Goal: Task Accomplishment & Management: Complete application form

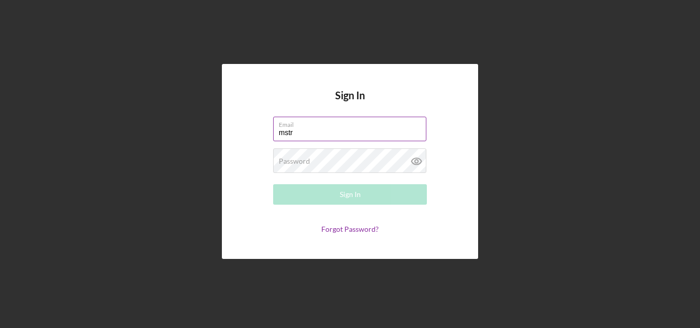
type input "[EMAIL_ADDRESS][DOMAIN_NAME]"
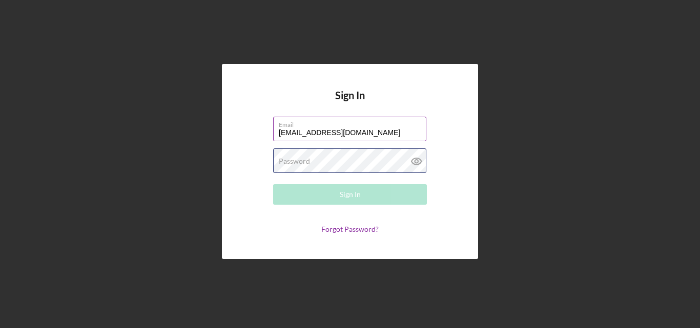
click at [318, 152] on div "Password Required" at bounding box center [350, 162] width 154 height 26
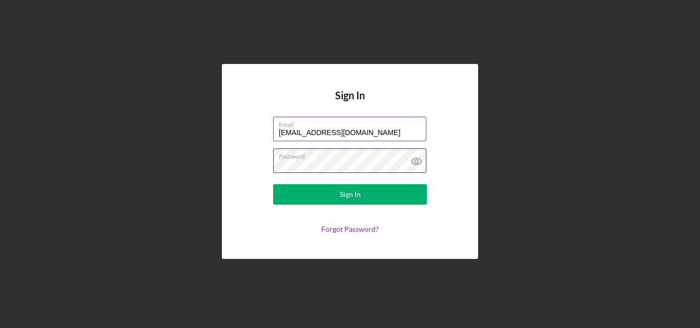
click at [273, 184] on button "Sign In" at bounding box center [350, 194] width 154 height 20
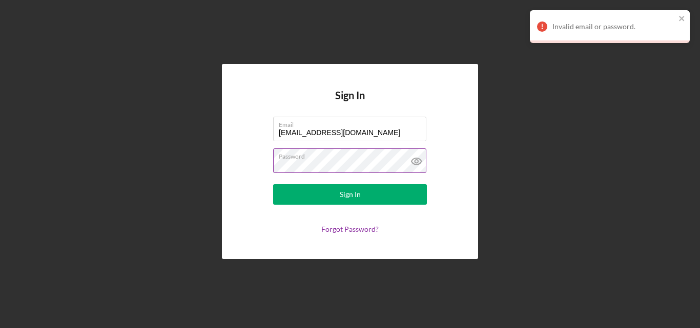
click at [419, 161] on icon at bounding box center [417, 162] width 26 height 26
click at [273, 184] on button "Sign In" at bounding box center [350, 194] width 154 height 20
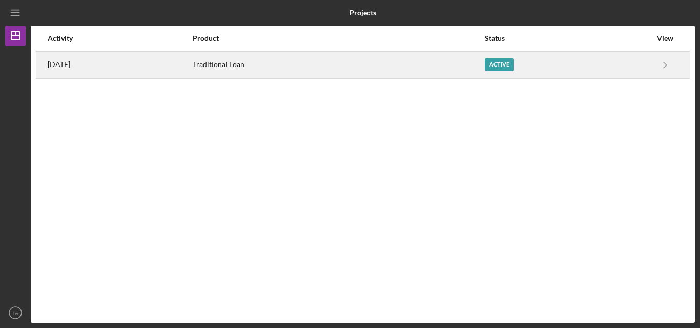
click at [565, 72] on div "Active" at bounding box center [567, 65] width 166 height 26
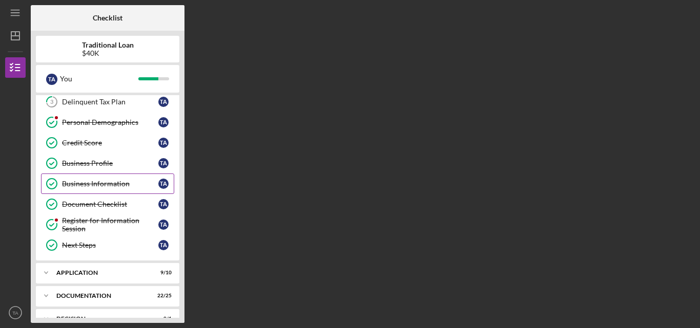
scroll to position [75, 0]
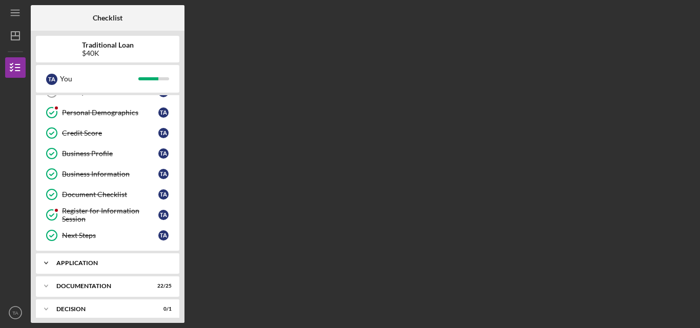
click at [48, 268] on icon "Icon/Expander" at bounding box center [46, 263] width 20 height 20
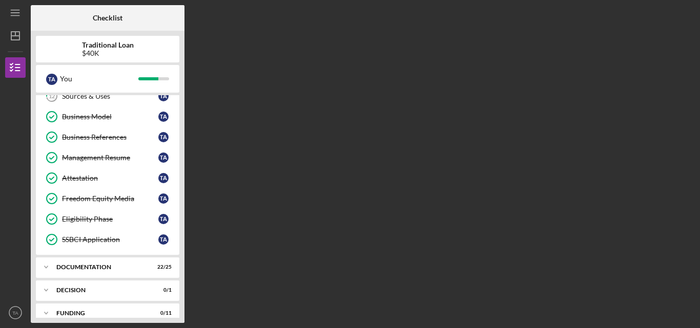
scroll to position [339, 0]
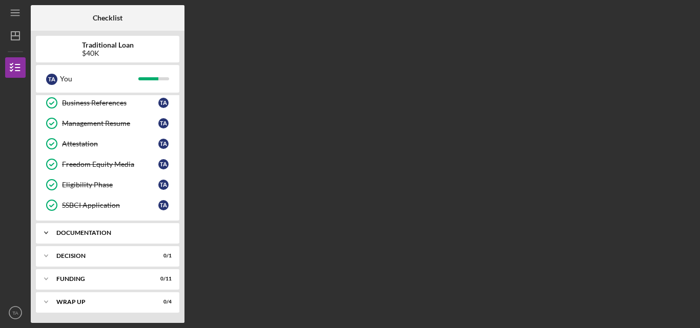
click at [54, 240] on icon "Icon/Expander" at bounding box center [46, 233] width 20 height 20
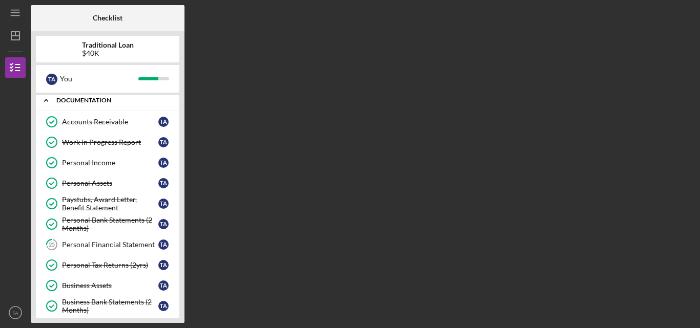
scroll to position [477, 0]
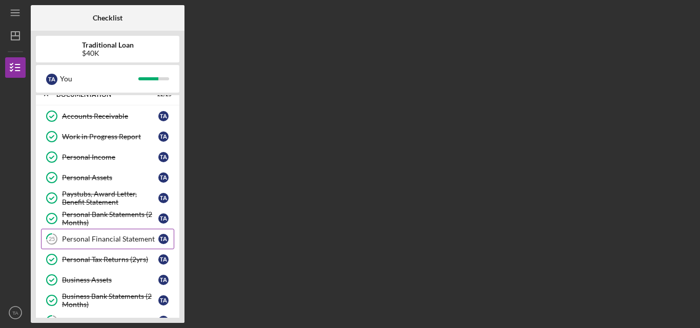
click at [92, 245] on link "25 Personal Financial Statement T A" at bounding box center [107, 239] width 133 height 20
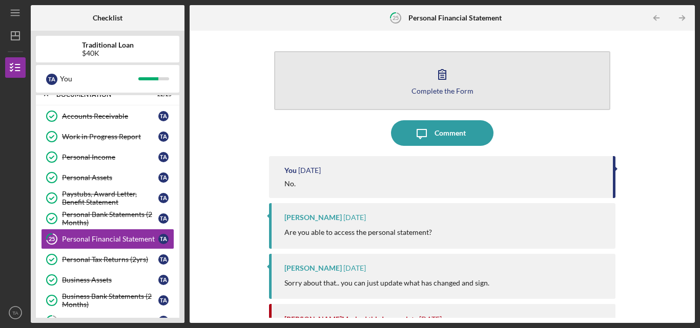
click at [438, 78] on icon "button" at bounding box center [442, 74] width 26 height 26
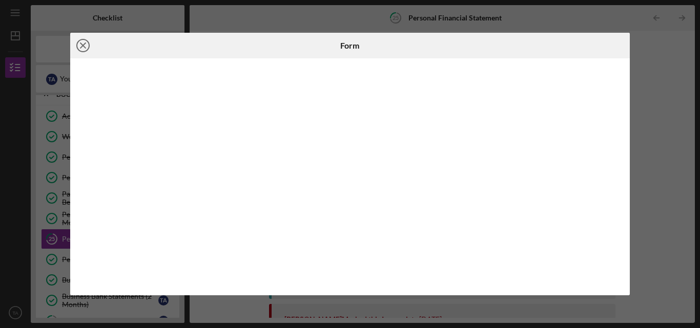
click at [82, 46] on line at bounding box center [82, 45] width 5 height 5
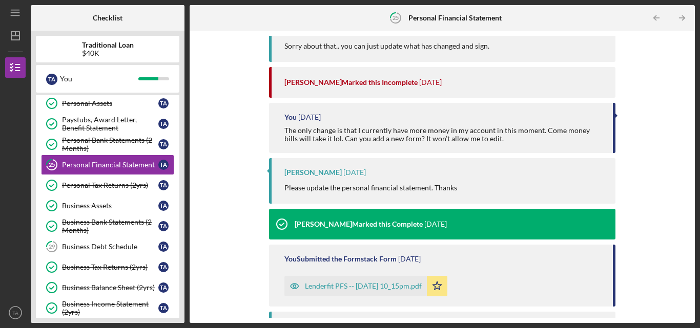
scroll to position [284, 0]
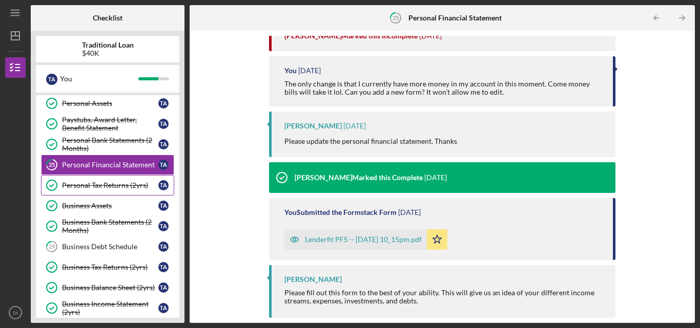
click at [81, 193] on link "Personal Tax Returns (2yrs) Personal Tax Returns (2yrs) T A" at bounding box center [107, 185] width 133 height 20
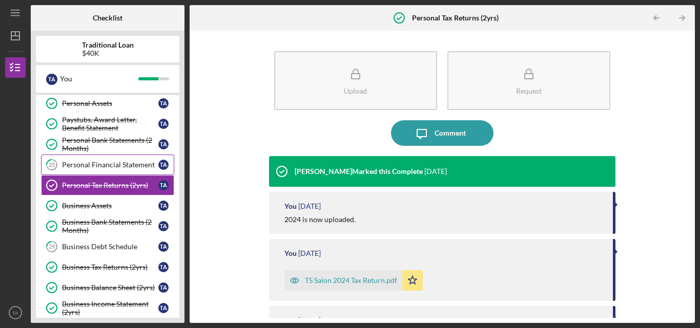
click at [97, 168] on div "Personal Financial Statement" at bounding box center [110, 165] width 96 height 8
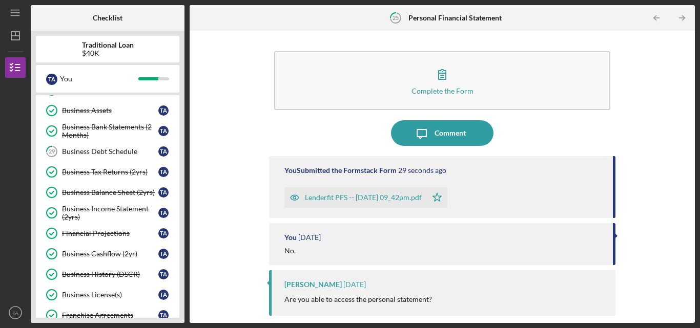
scroll to position [655, 0]
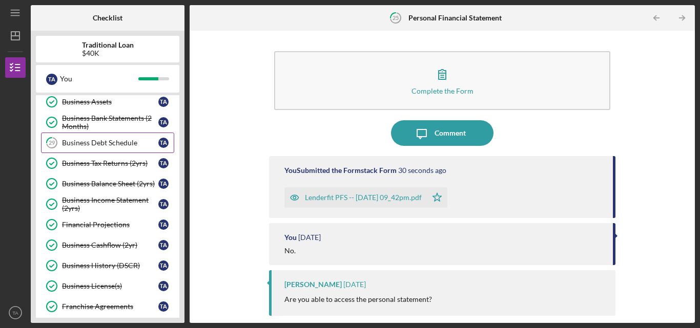
click at [63, 149] on icon "29" at bounding box center [52, 143] width 26 height 26
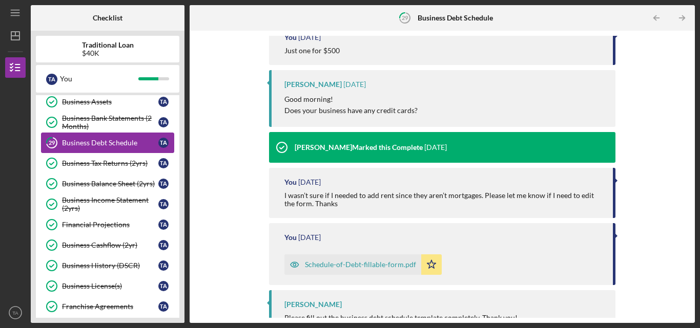
scroll to position [578, 0]
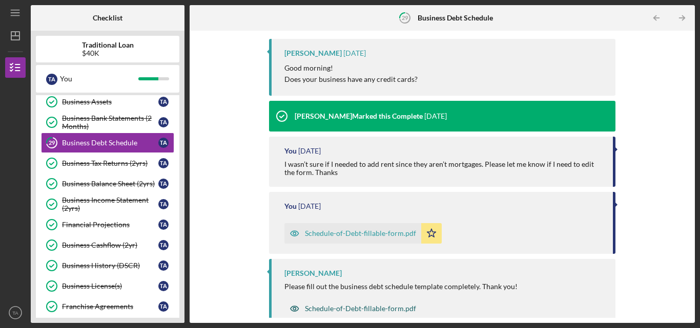
click at [316, 305] on div "Schedule-of-Debt-fillable-form.pdf" at bounding box center [360, 309] width 111 height 8
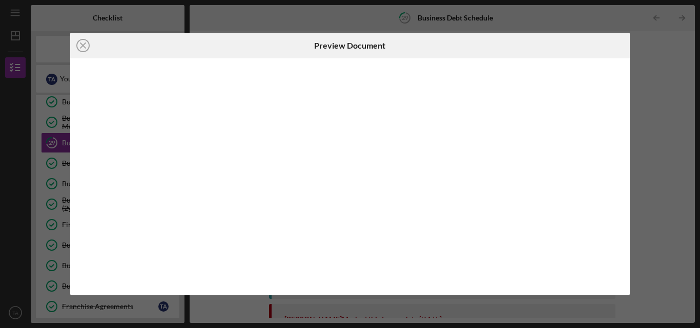
scroll to position [578, 0]
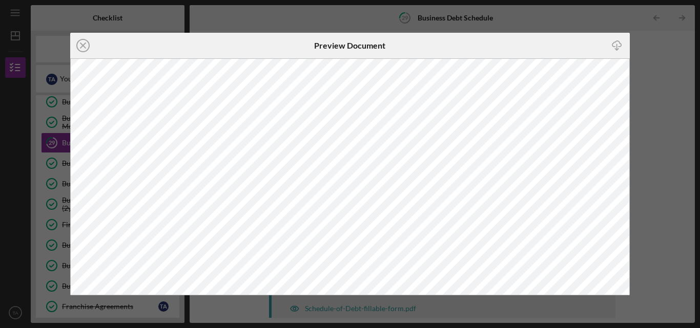
click at [619, 46] on icon "Icon/Download" at bounding box center [616, 45] width 23 height 23
click at [85, 45] on icon "Icon/Close" at bounding box center [83, 46] width 26 height 26
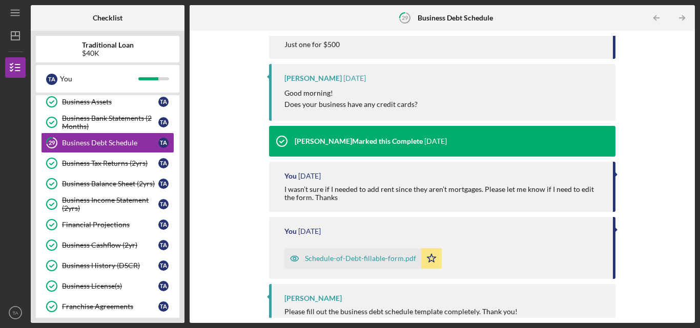
scroll to position [578, 0]
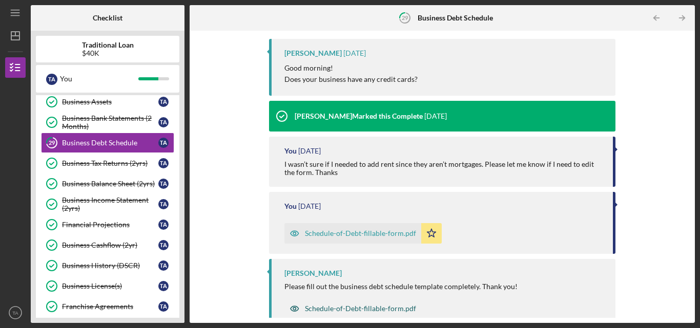
click at [391, 303] on div "Schedule-of-Debt-fillable-form.pdf" at bounding box center [352, 309] width 137 height 20
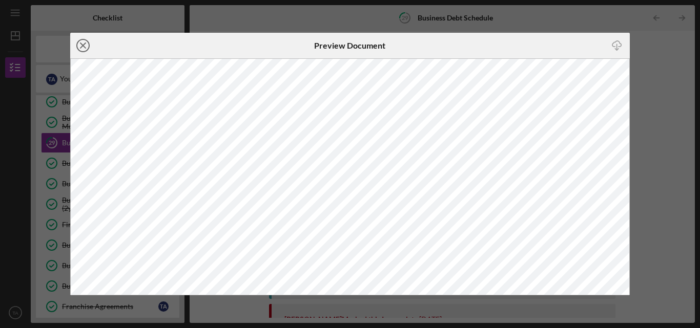
click at [77, 49] on circle at bounding box center [83, 45] width 12 height 12
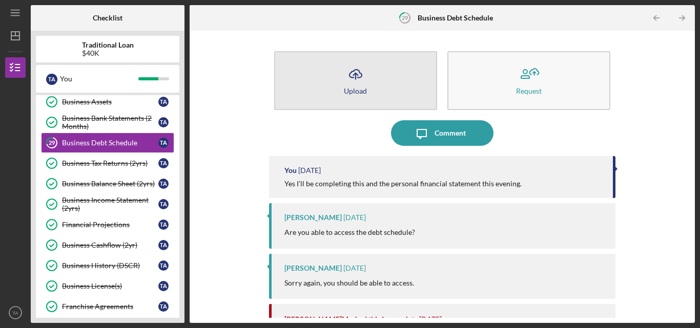
click at [380, 80] on button "Icon/Upload Upload" at bounding box center [355, 80] width 163 height 59
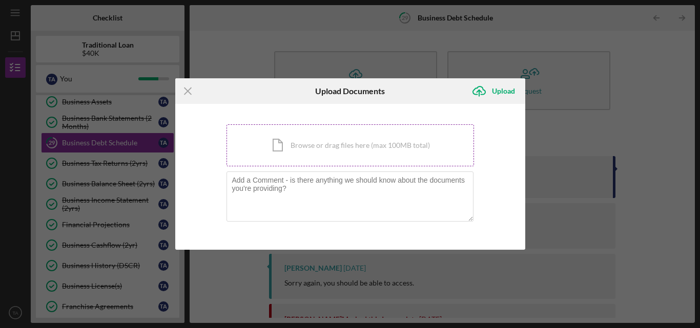
click at [301, 146] on div "Icon/Document Browse or drag files here (max 100MB total) Tap to choose files o…" at bounding box center [349, 145] width 247 height 42
click at [191, 87] on icon "Icon/Menu Close" at bounding box center [188, 91] width 26 height 26
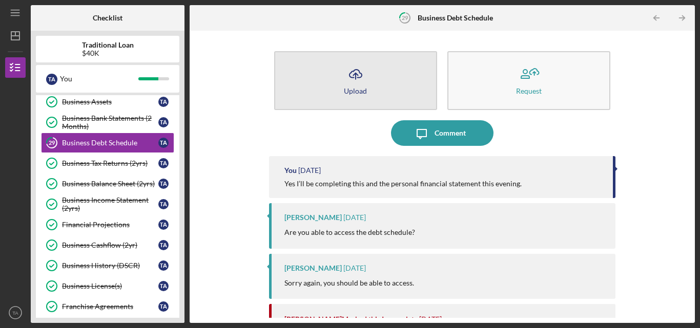
click at [367, 84] on button "Icon/Upload Upload" at bounding box center [355, 80] width 163 height 59
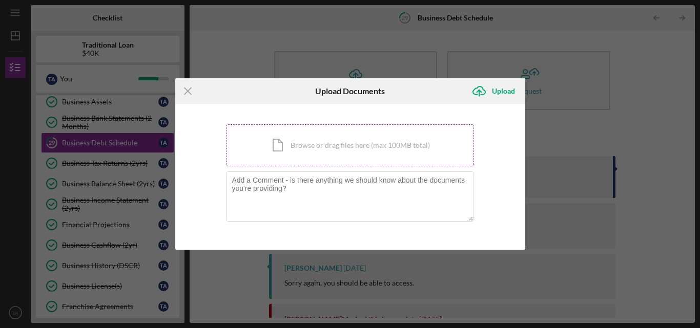
click at [325, 140] on div "Icon/Document Browse or drag files here (max 100MB total) Tap to choose files o…" at bounding box center [349, 145] width 247 height 42
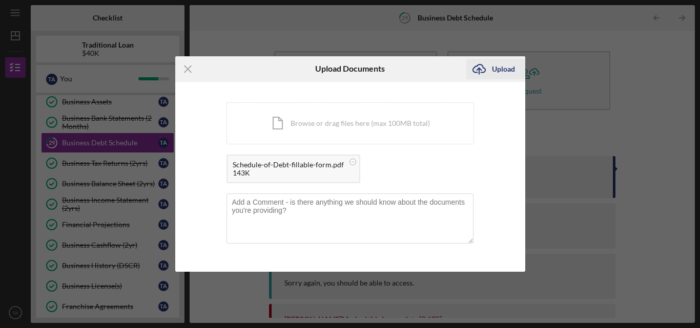
click at [492, 66] on div "Upload" at bounding box center [503, 69] width 23 height 20
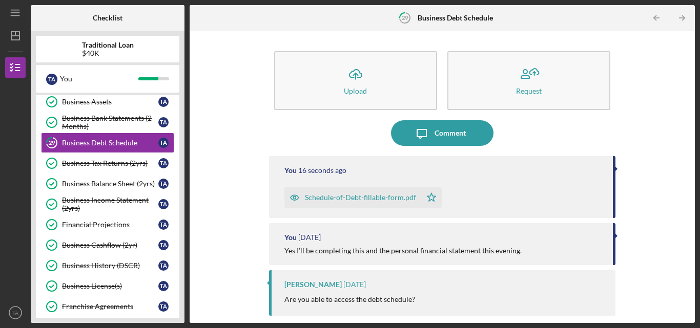
click at [356, 197] on div "Schedule-of-Debt-fillable-form.pdf" at bounding box center [360, 198] width 111 height 8
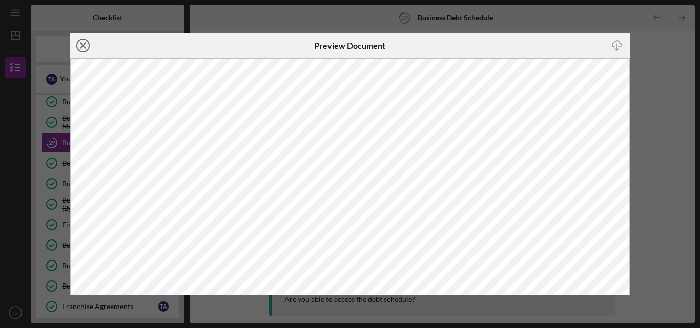
click at [81, 43] on icon "Icon/Close" at bounding box center [83, 46] width 26 height 26
